Goal: Navigation & Orientation: Find specific page/section

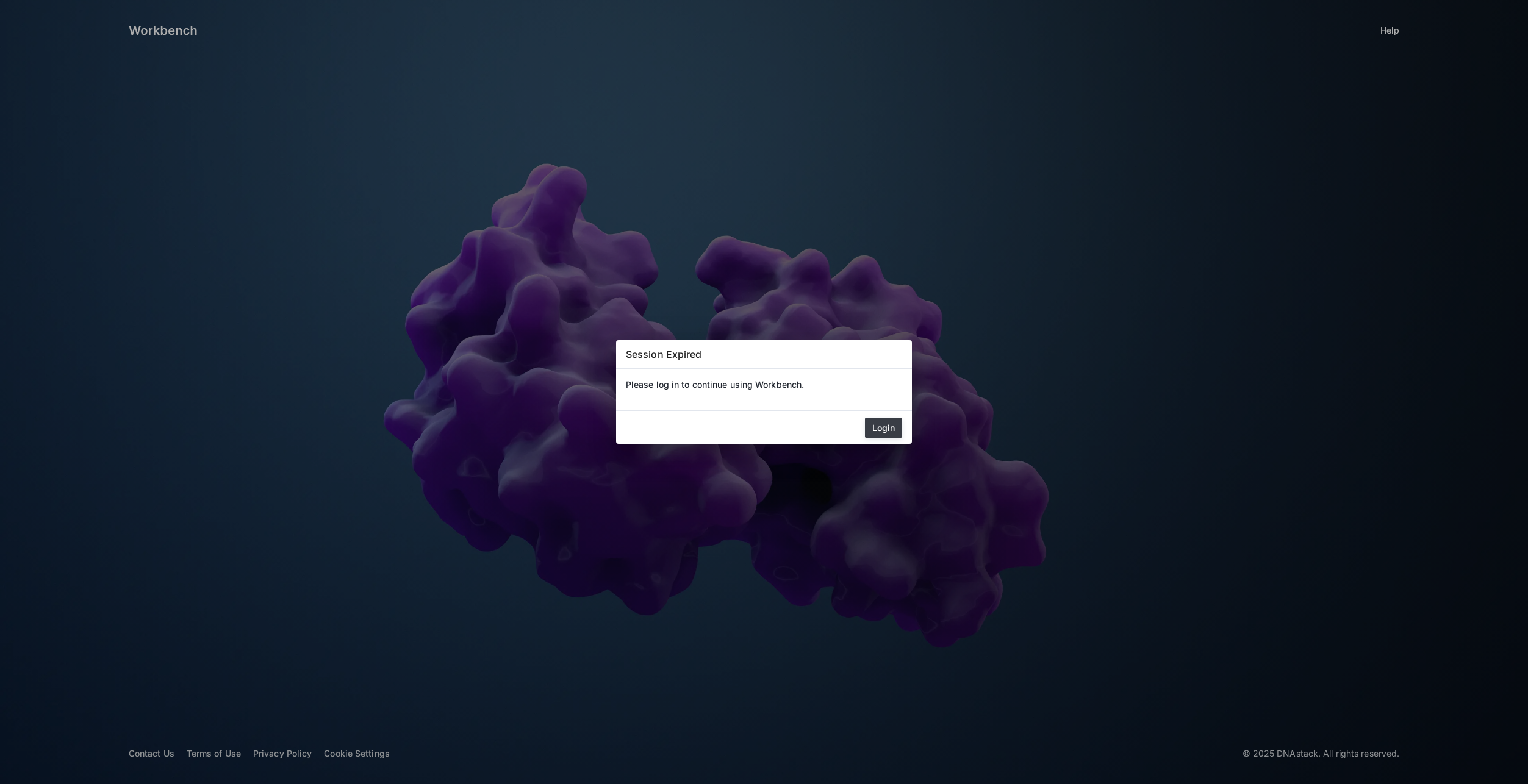
click at [894, 420] on button "Login" at bounding box center [884, 428] width 37 height 20
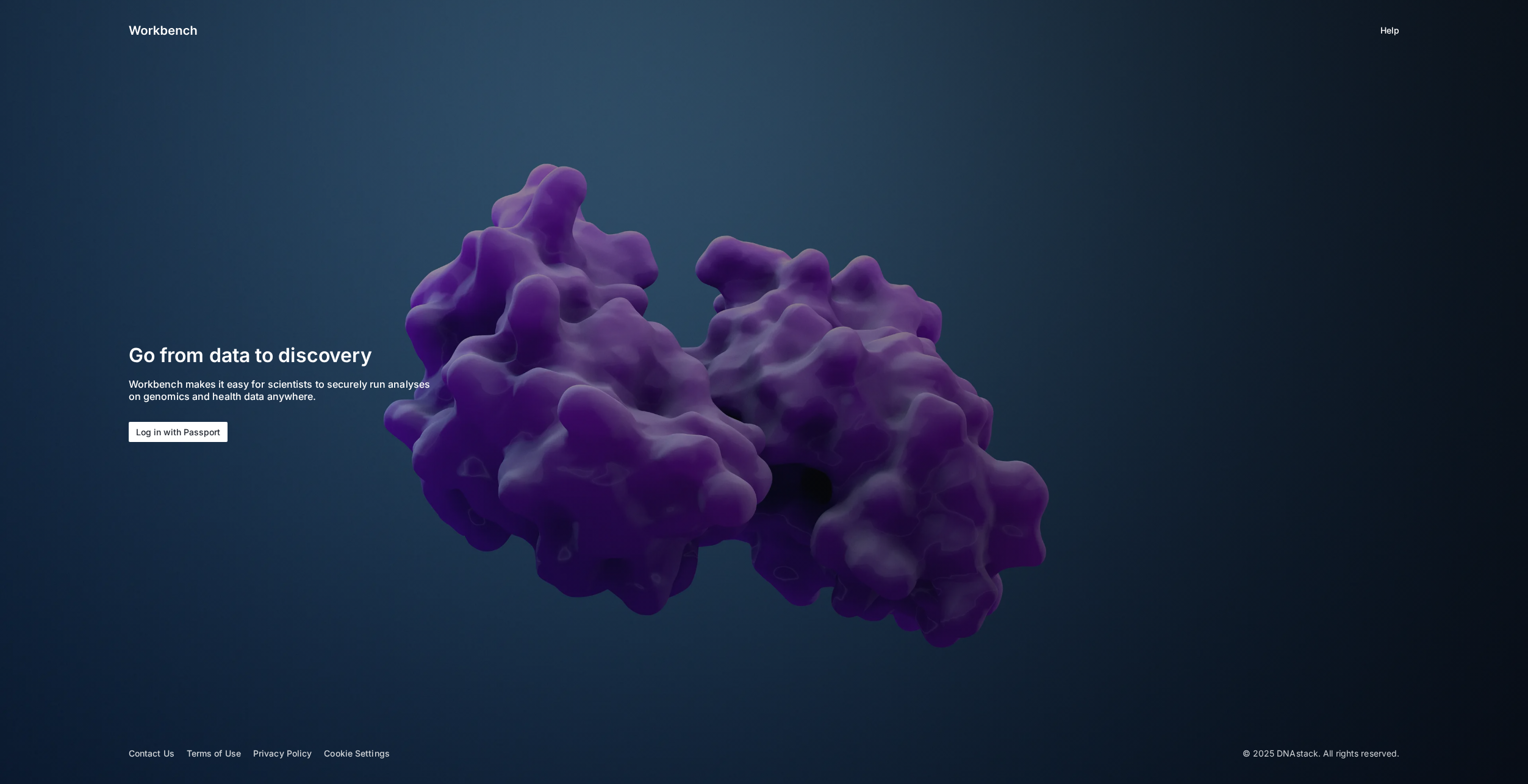
click at [182, 431] on button "Log in with Passport" at bounding box center [178, 432] width 99 height 20
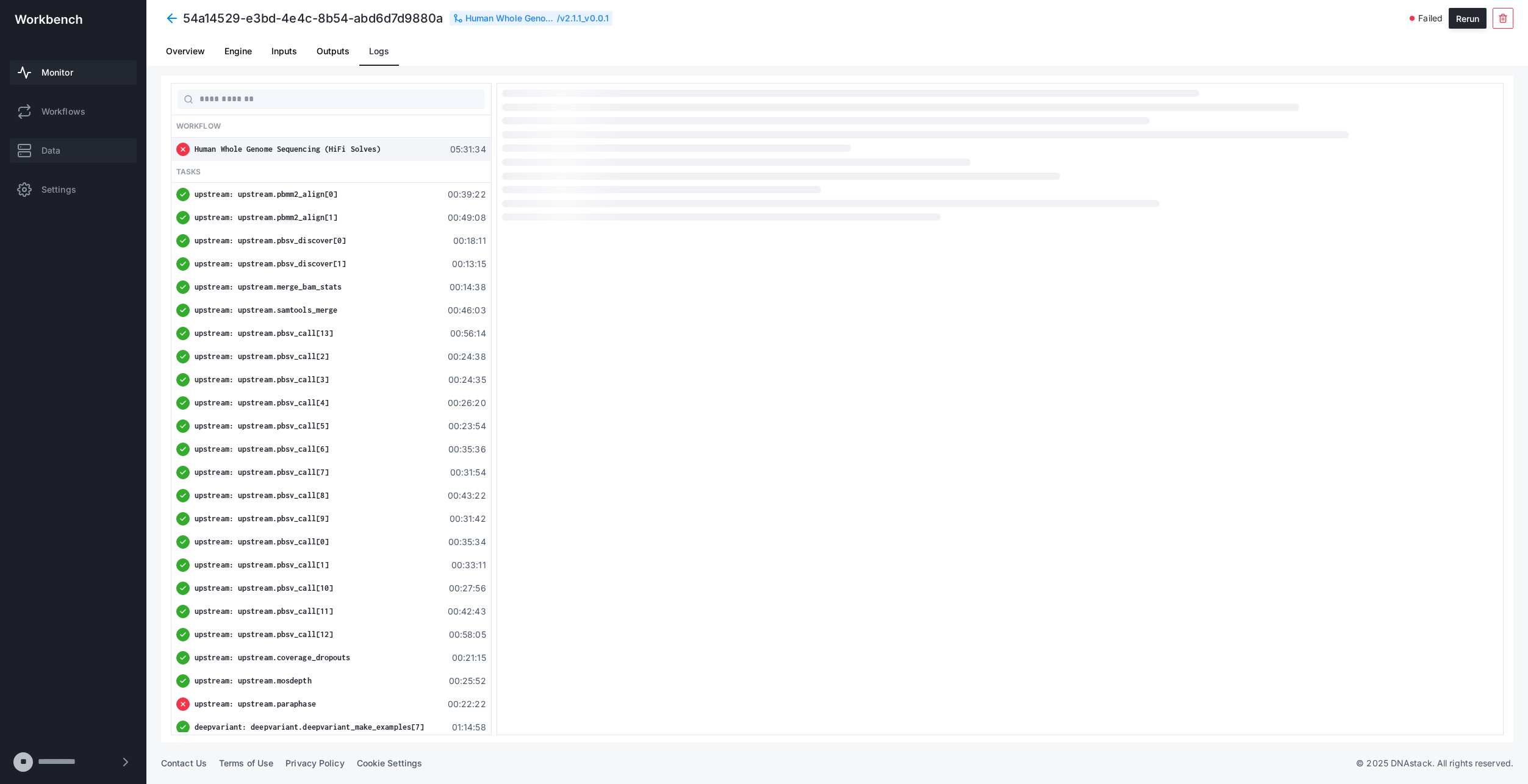
click at [48, 140] on link "Data" at bounding box center [73, 150] width 127 height 25
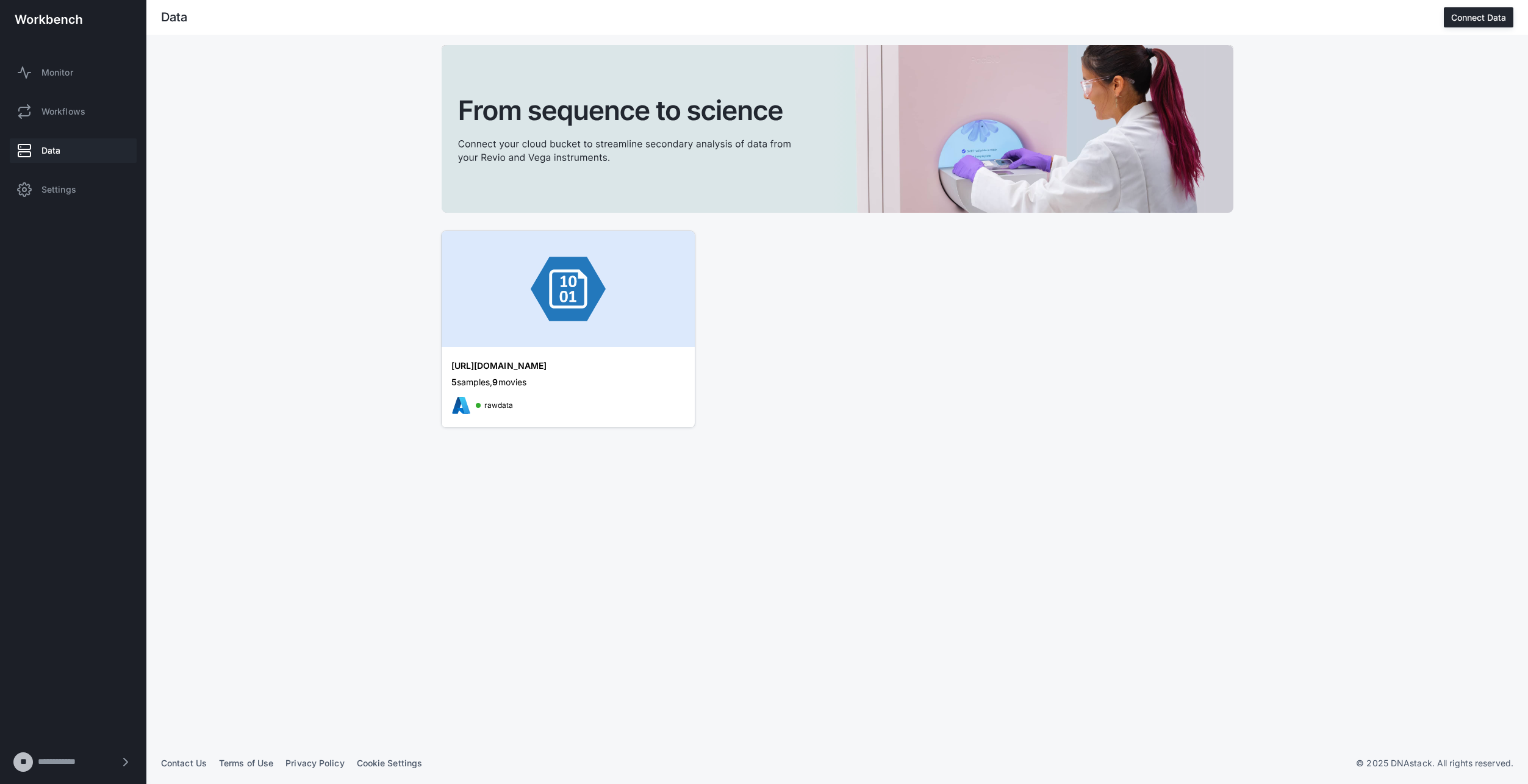
click at [570, 385] on div "5 samples, 9 movies" at bounding box center [568, 383] width 234 height 12
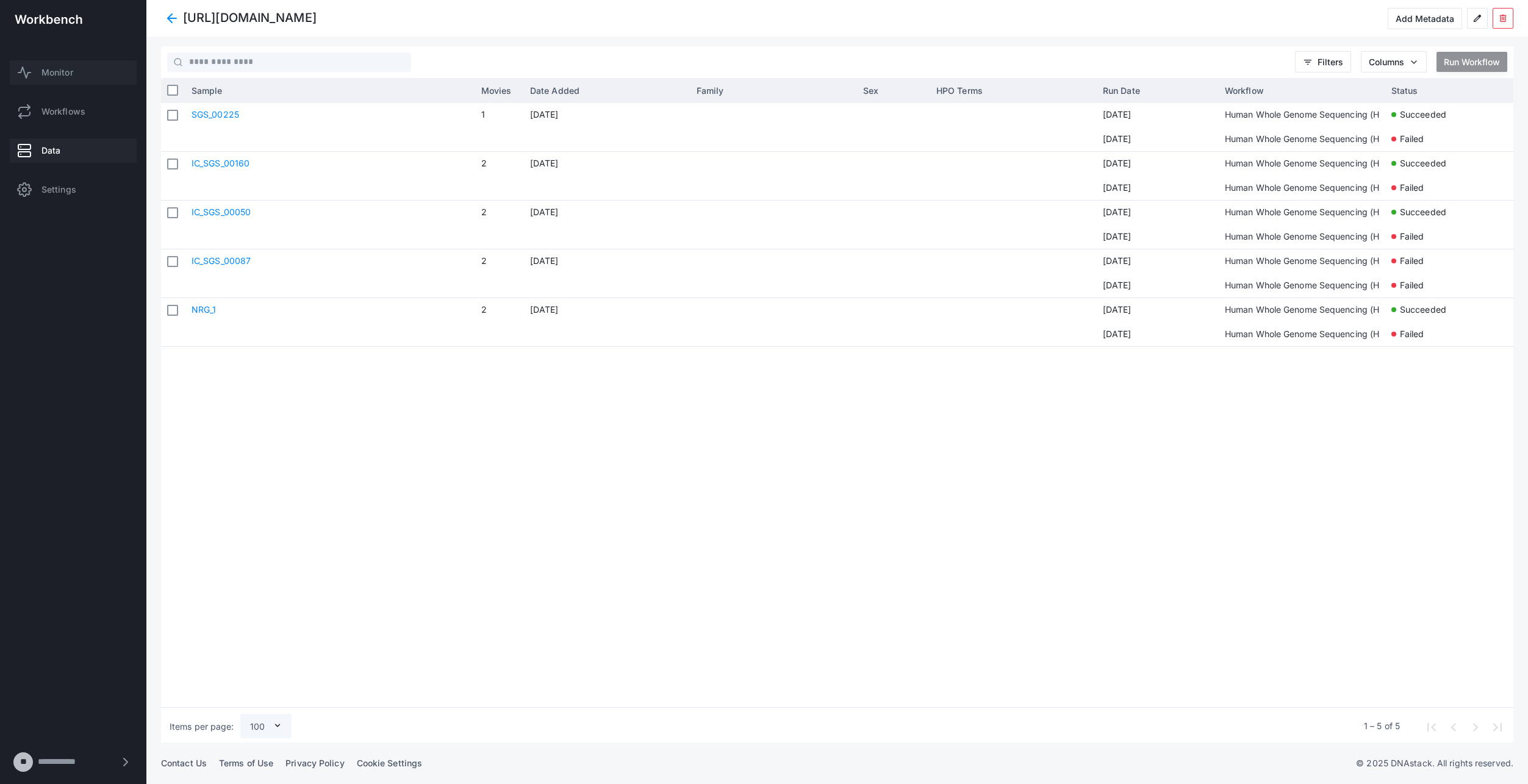
click at [65, 61] on link "Monitor" at bounding box center [73, 72] width 127 height 25
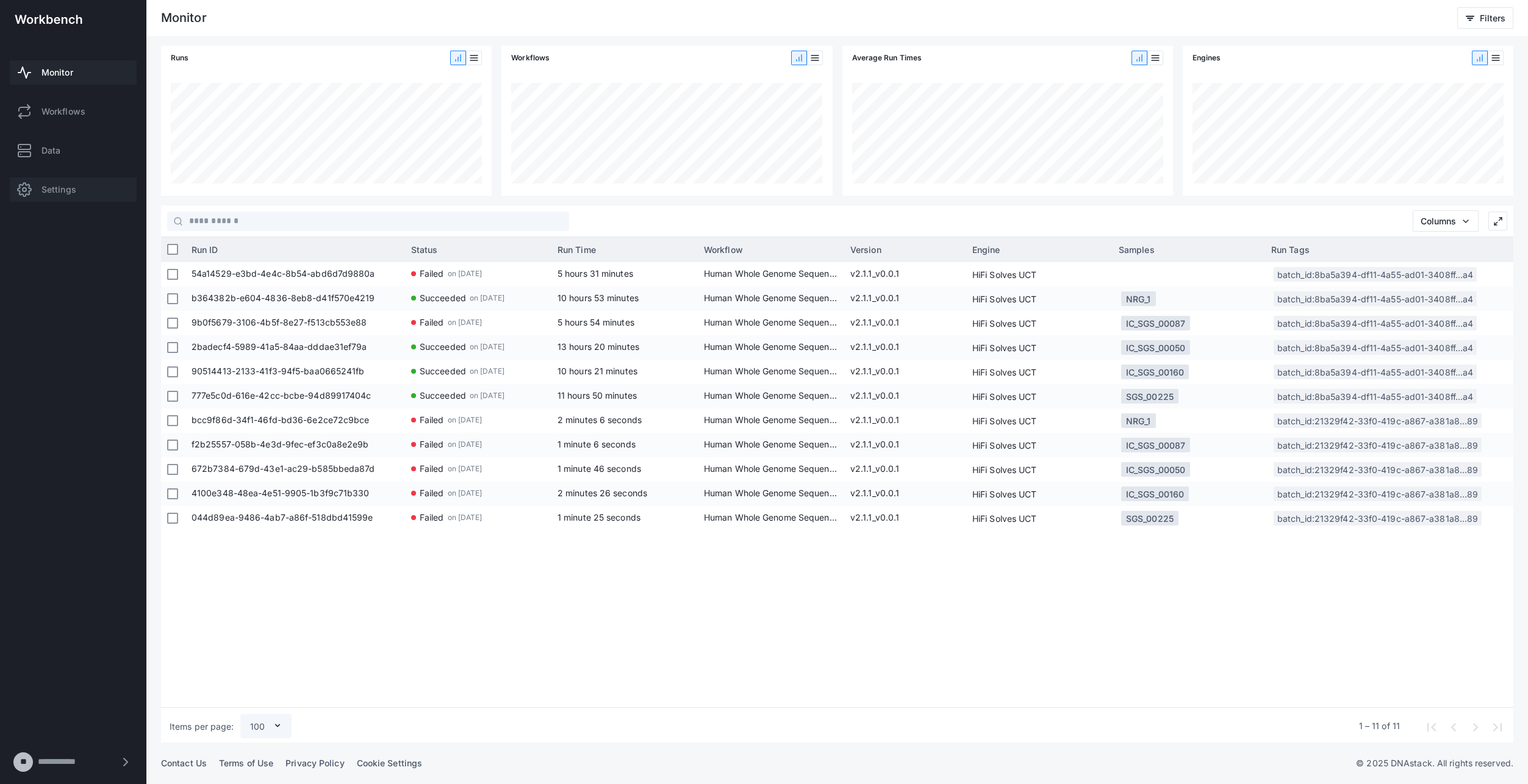
click at [68, 186] on span "Settings" at bounding box center [58, 189] width 35 height 12
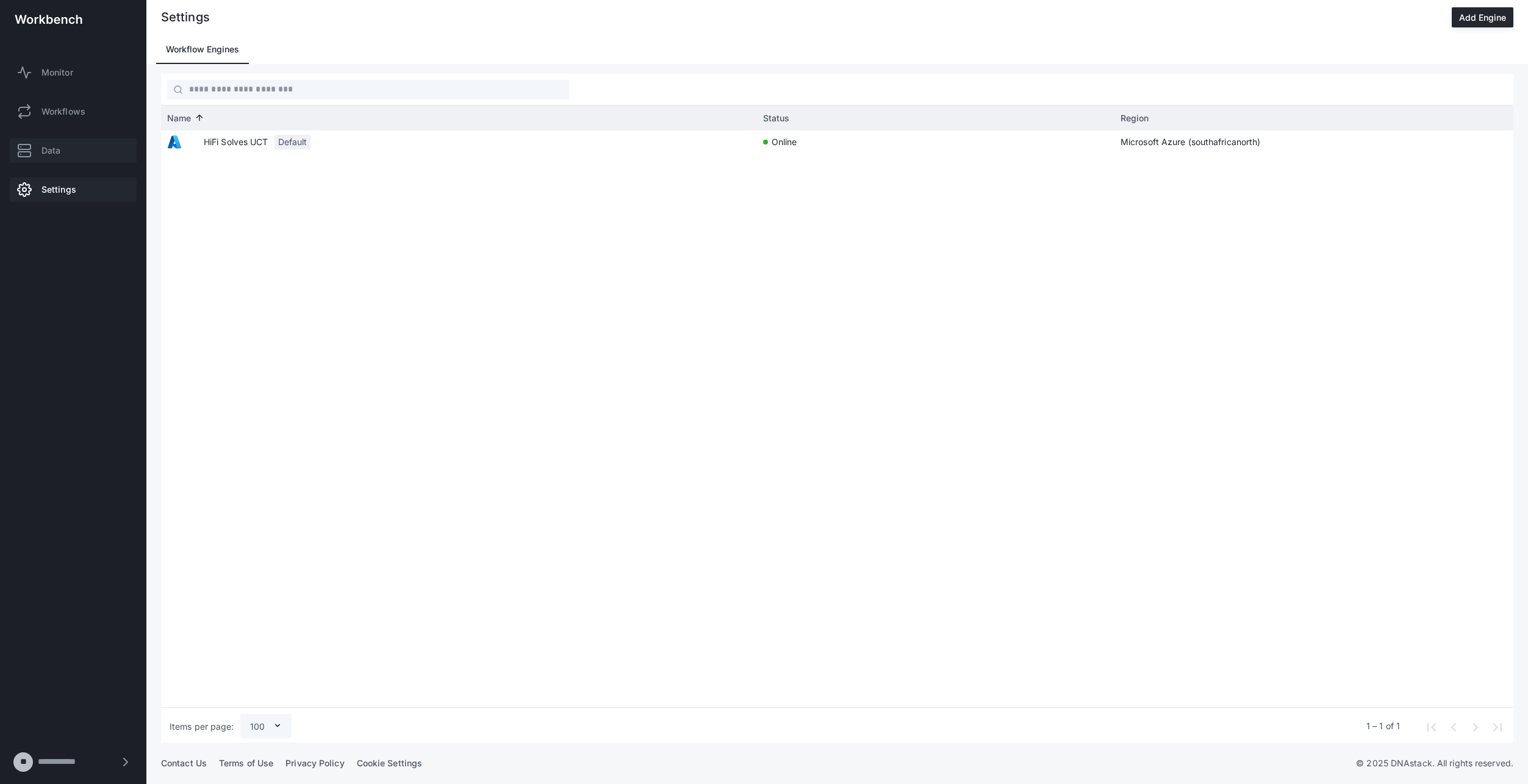
click at [55, 153] on span "Data" at bounding box center [50, 151] width 19 height 12
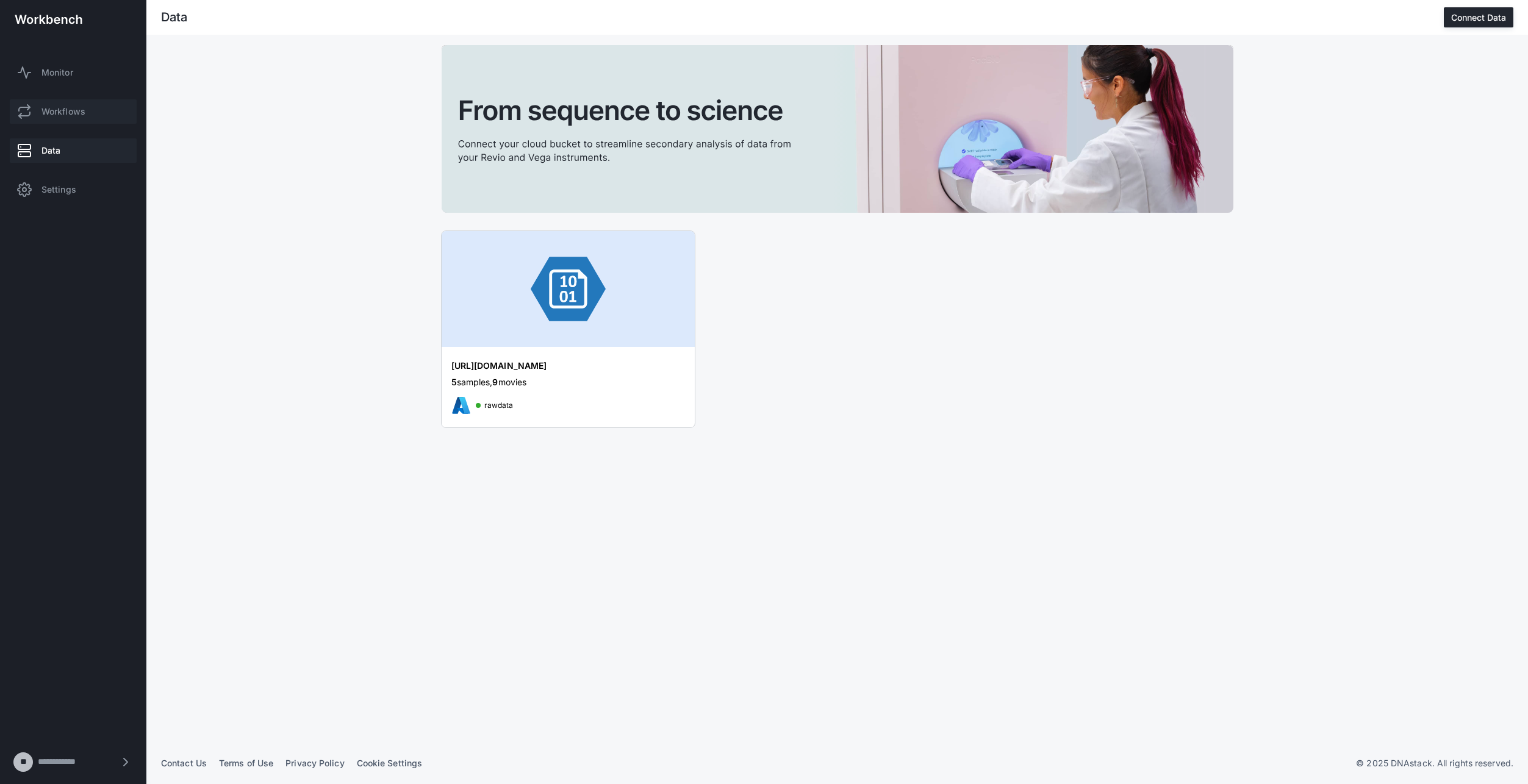
click at [52, 109] on span "Workflows" at bounding box center [63, 111] width 44 height 12
